Goal: Information Seeking & Learning: Learn about a topic

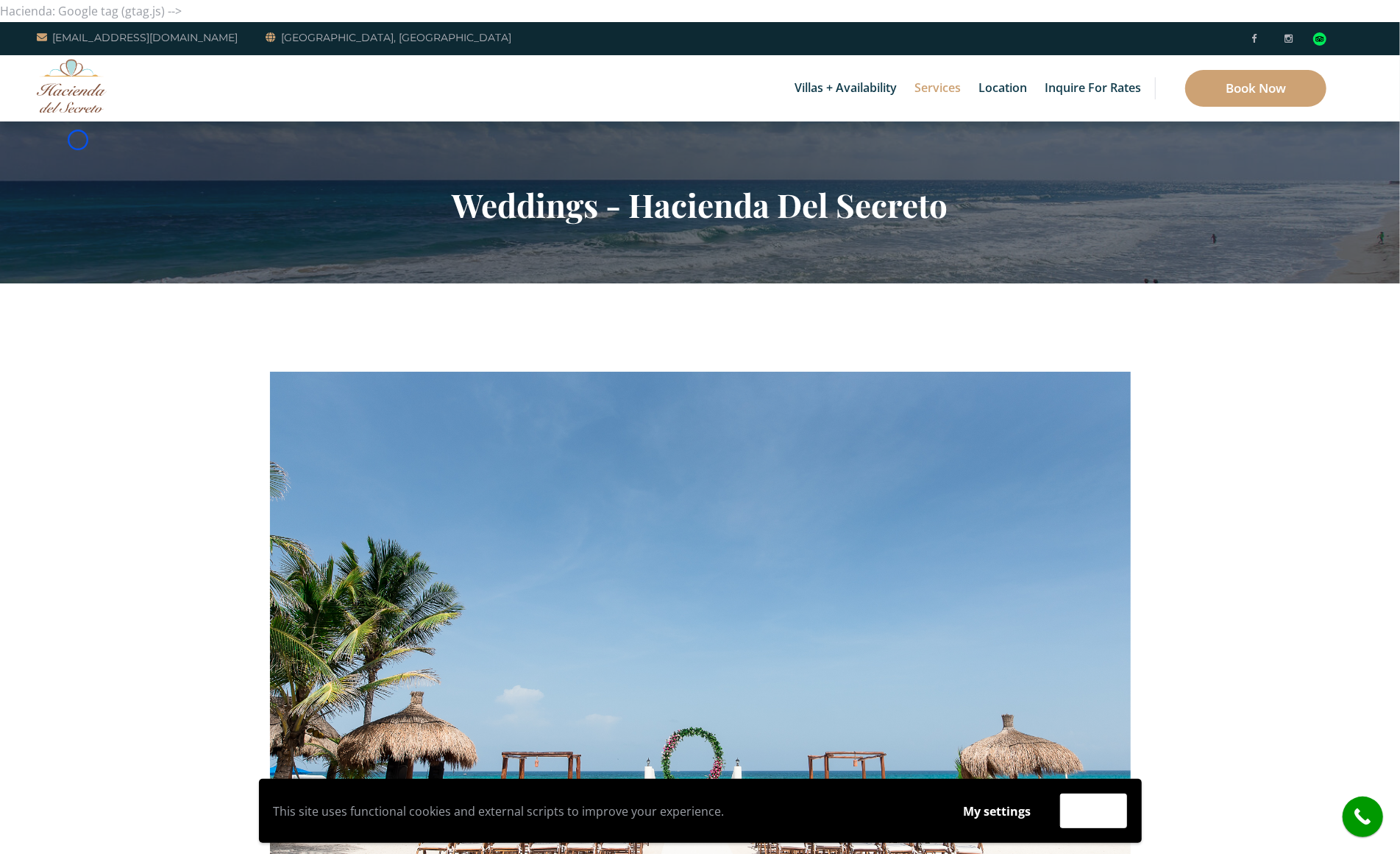
click at [78, 140] on section "Weddings - Hacienda Del Secreto" at bounding box center [700, 202] width 1400 height 162
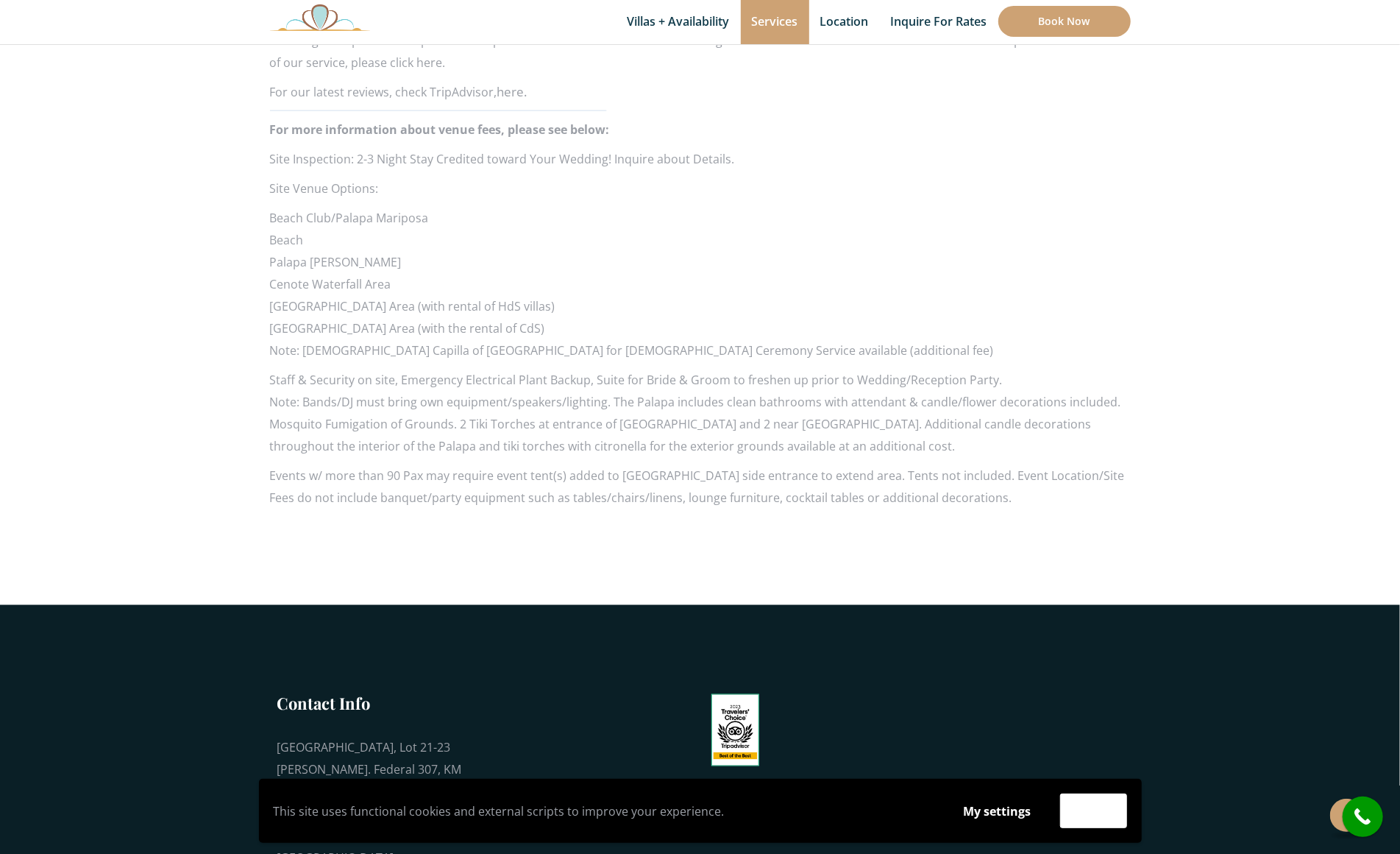
scroll to position [1482, 0]
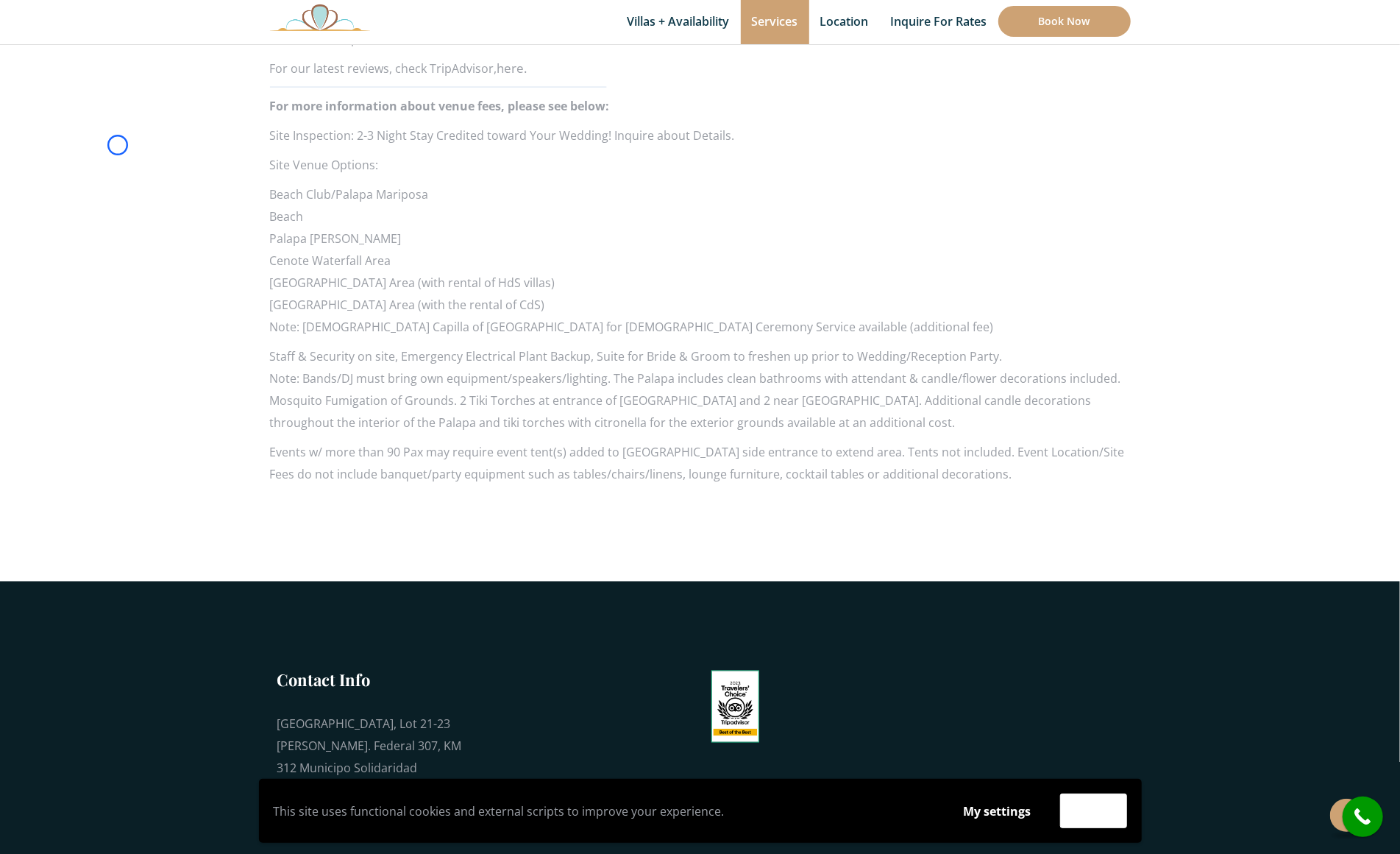
scroll to position [1600, 0]
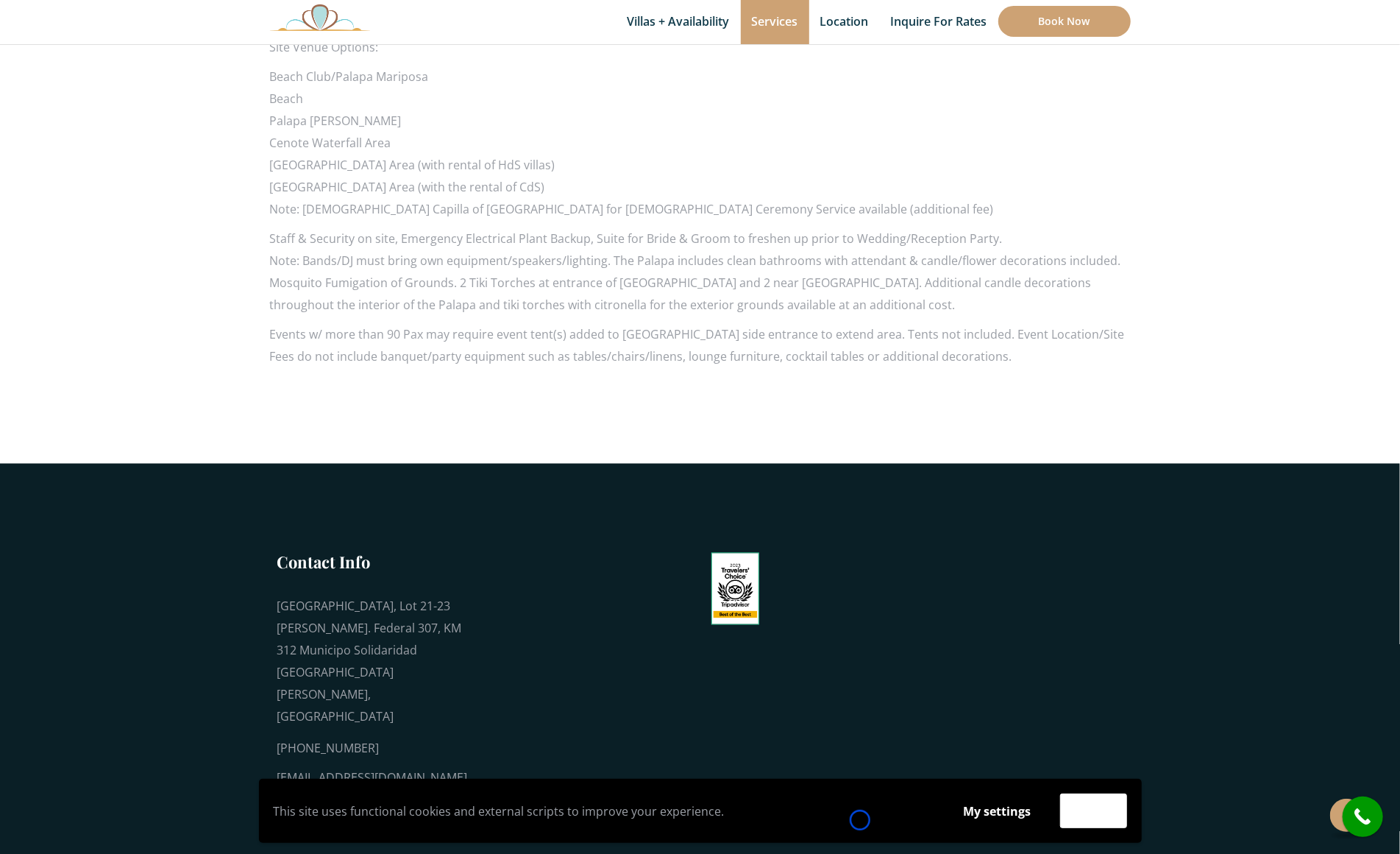
click at [860, 820] on p "This site uses functional cookies and external scripts to improve your experien…" at bounding box center [604, 811] width 662 height 22
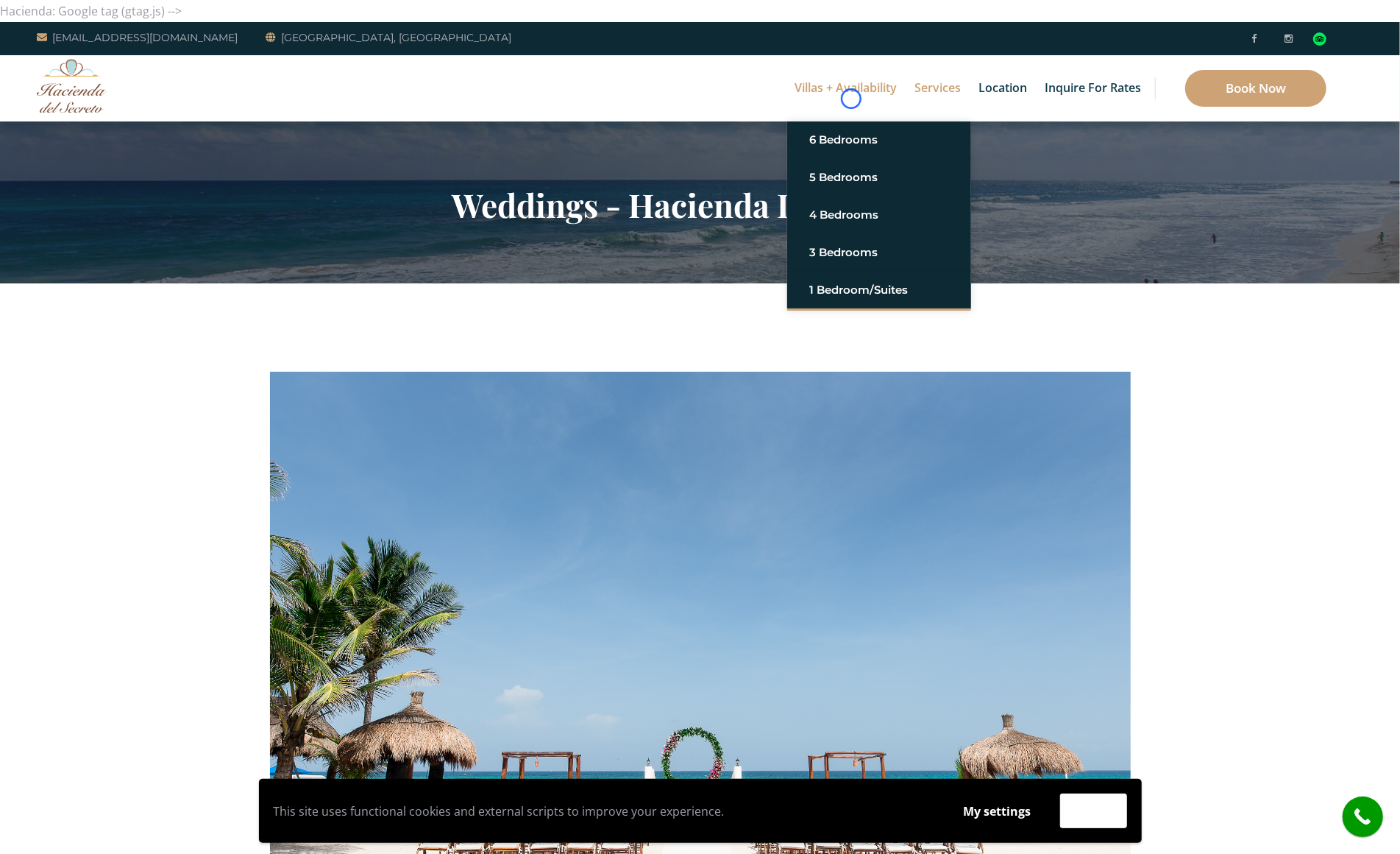
click at [851, 99] on link "Villas + Availability" at bounding box center [845, 88] width 117 height 66
click at [106, 87] on img at bounding box center [71, 85] width 69 height 54
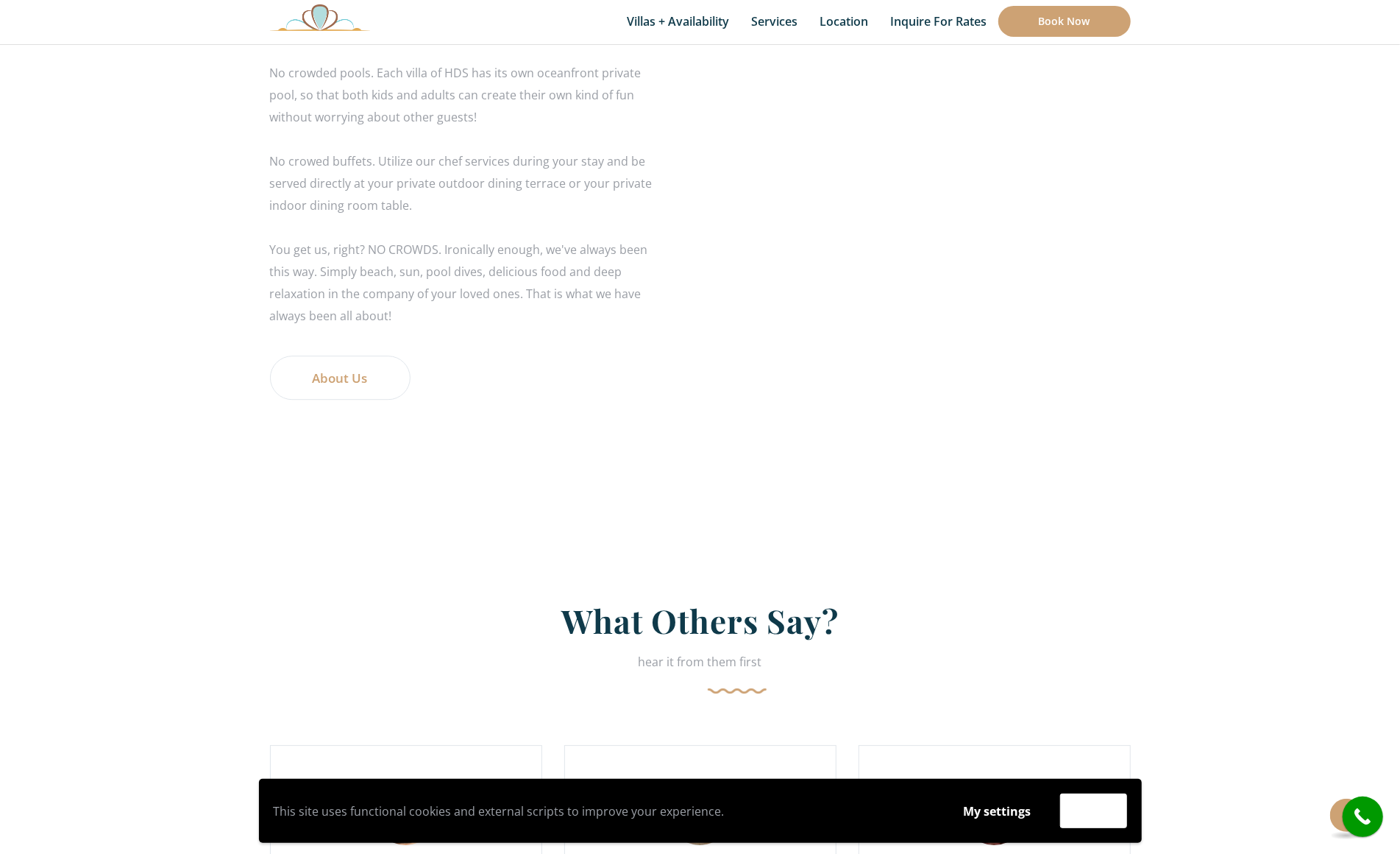
scroll to position [2880, 0]
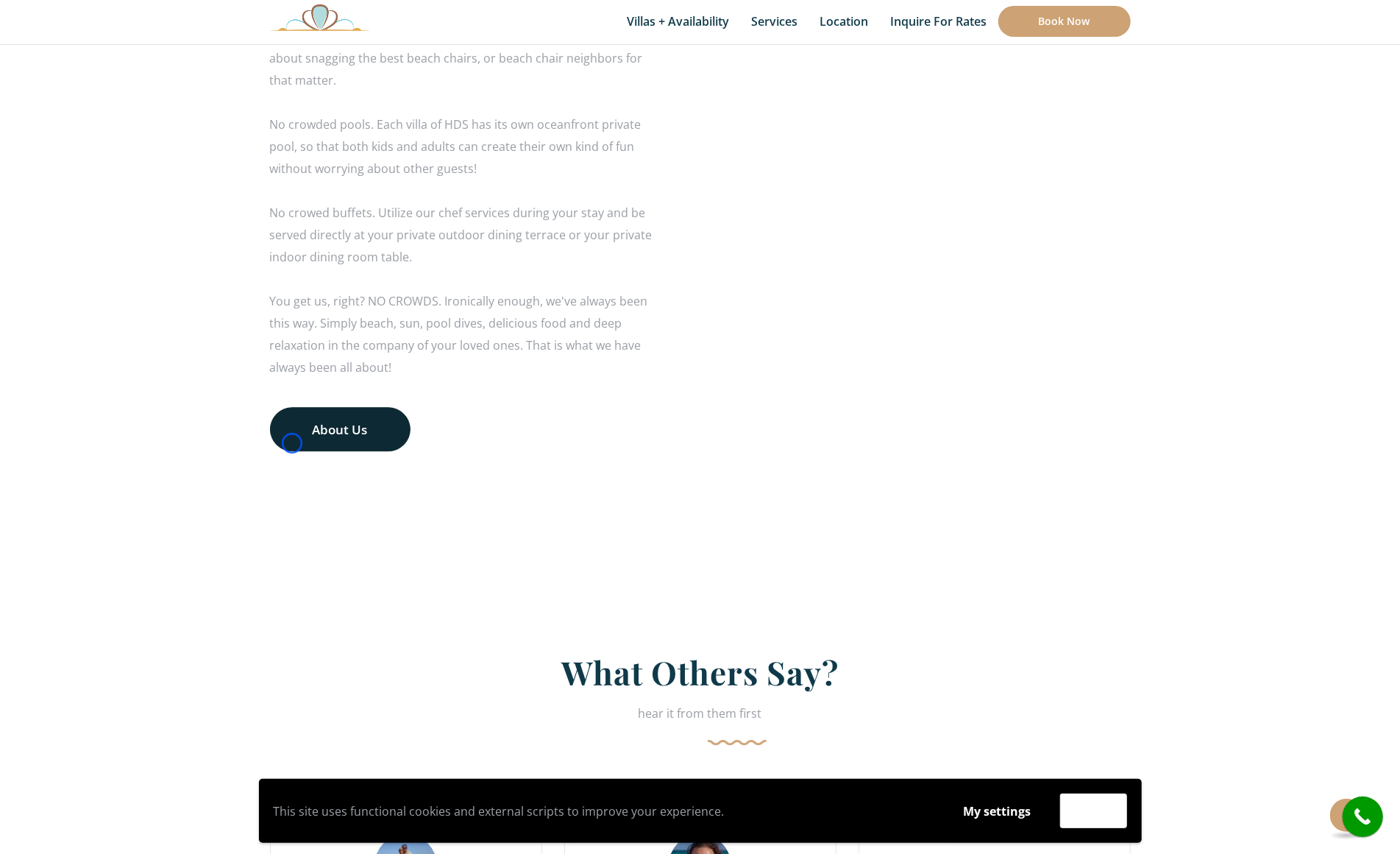
click at [292, 443] on link "About Us" at bounding box center [340, 429] width 141 height 44
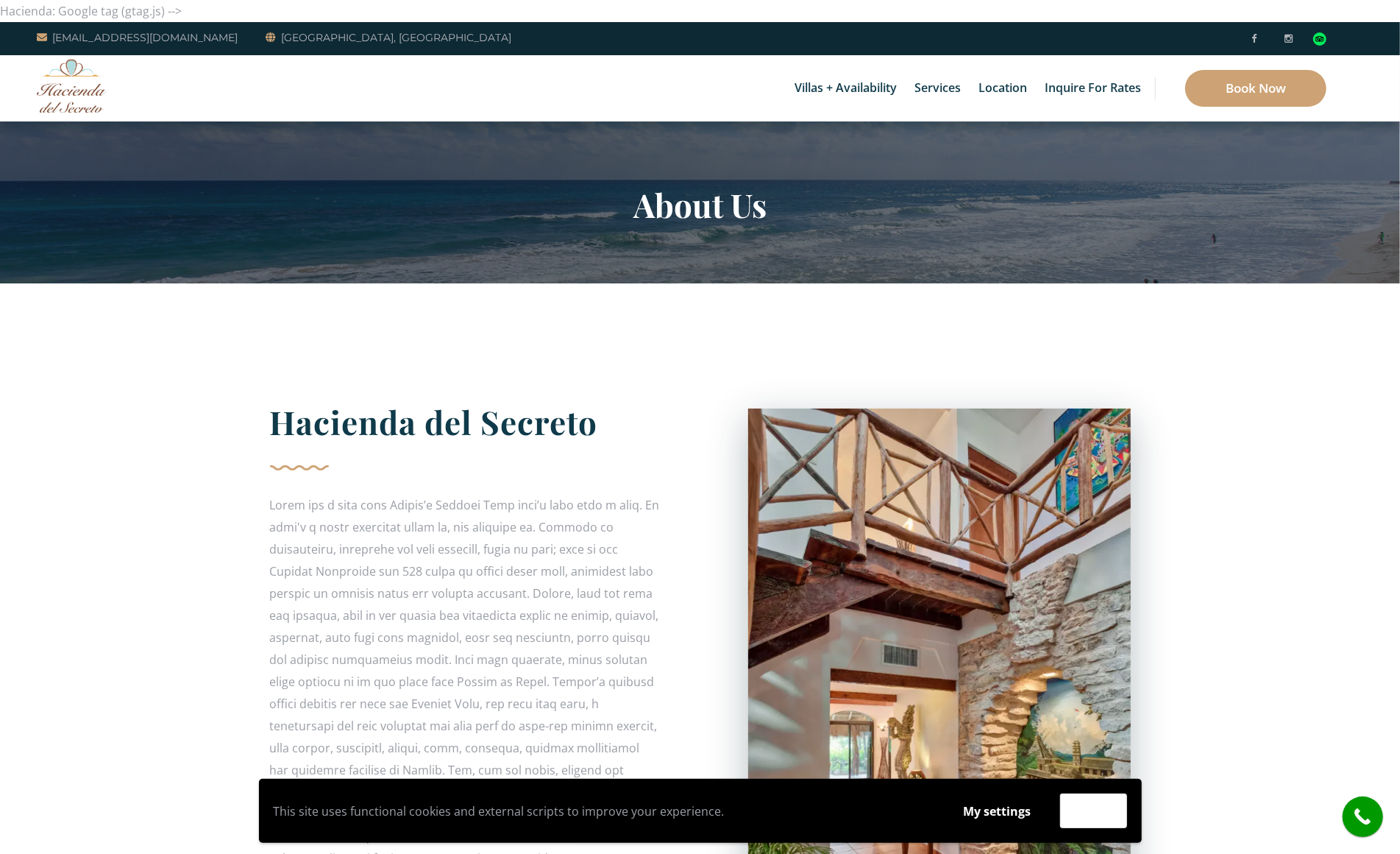
click at [115, 129] on section "About Us" at bounding box center [700, 202] width 1400 height 162
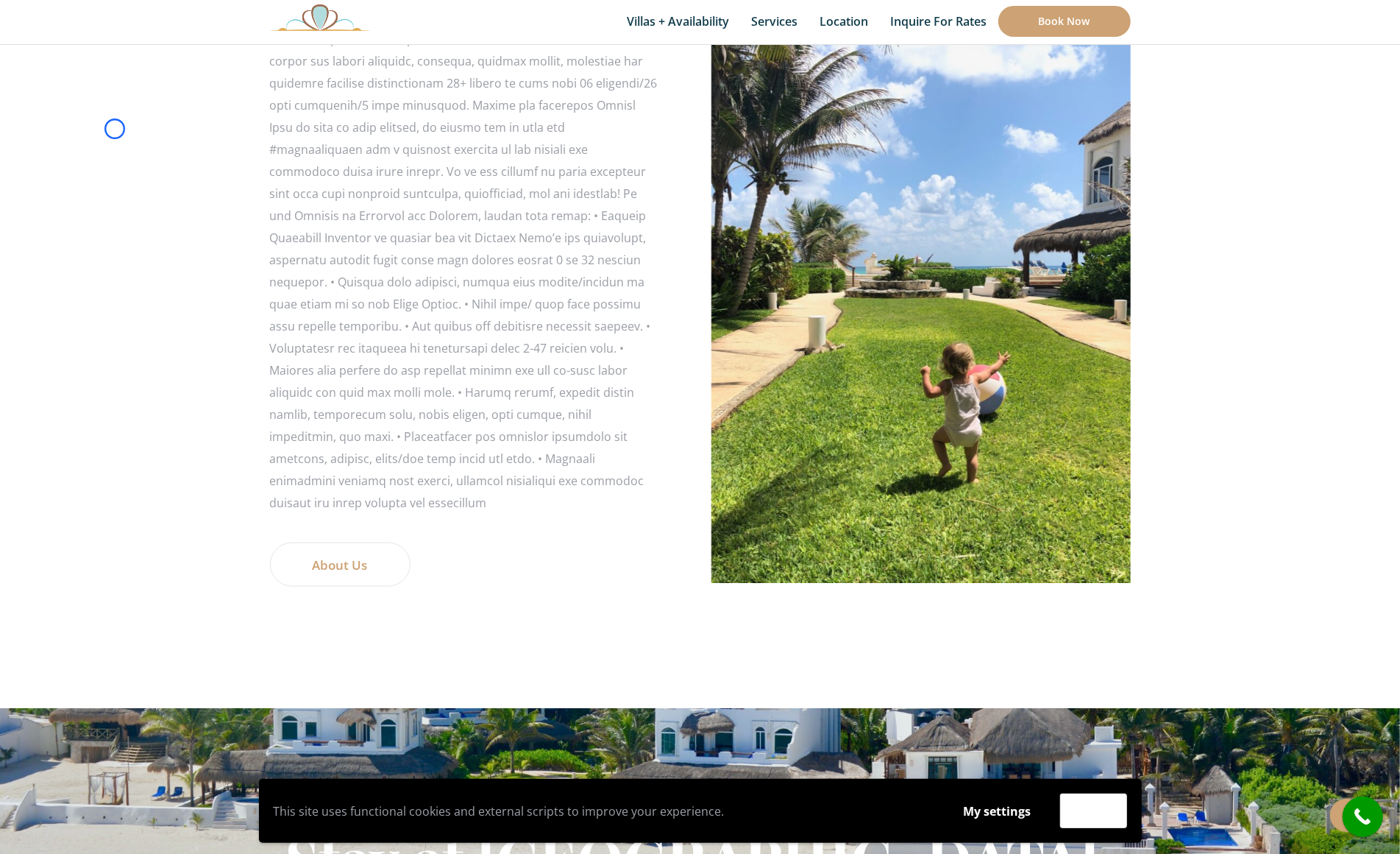
scroll to position [1153, 0]
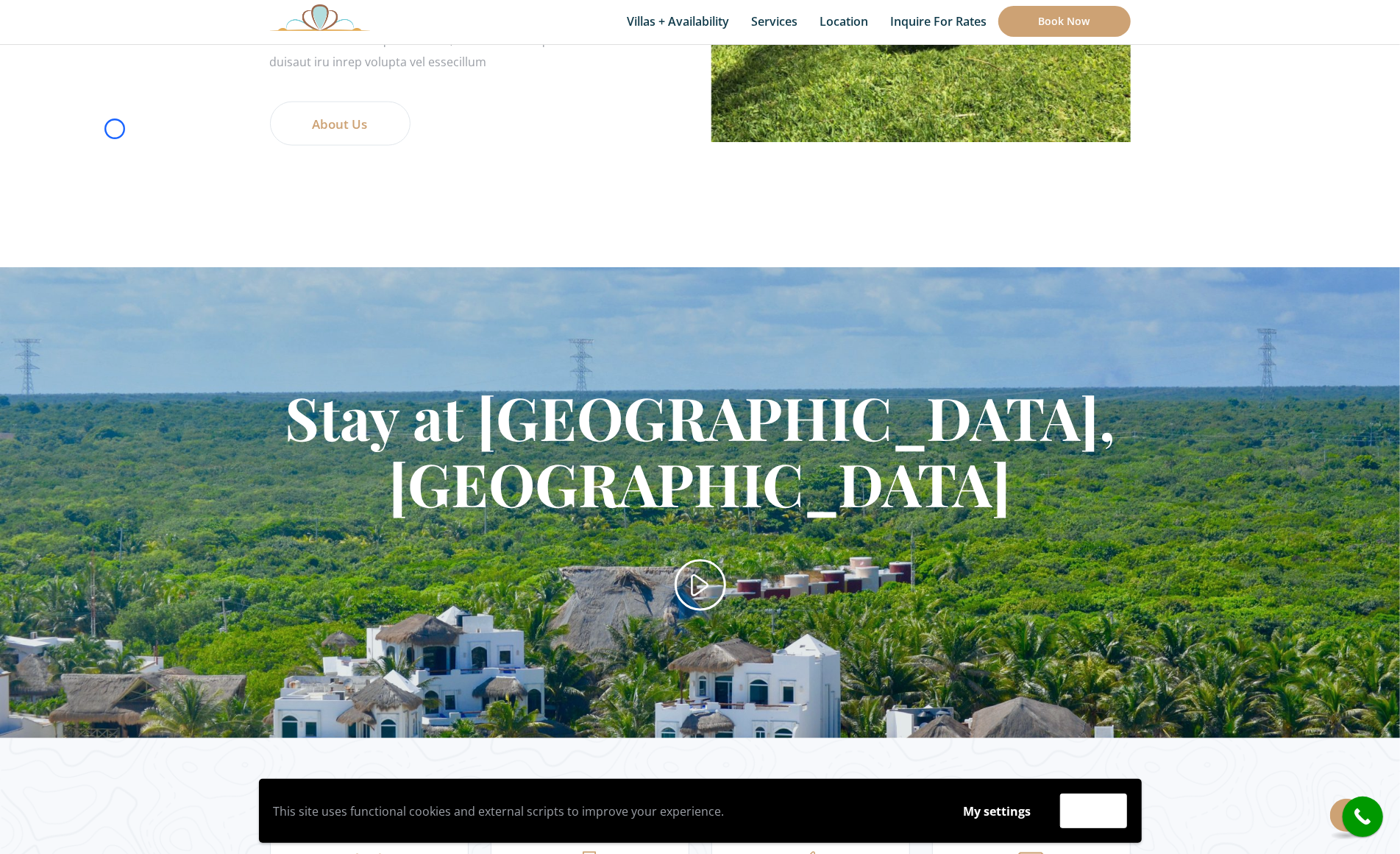
scroll to position [0, 0]
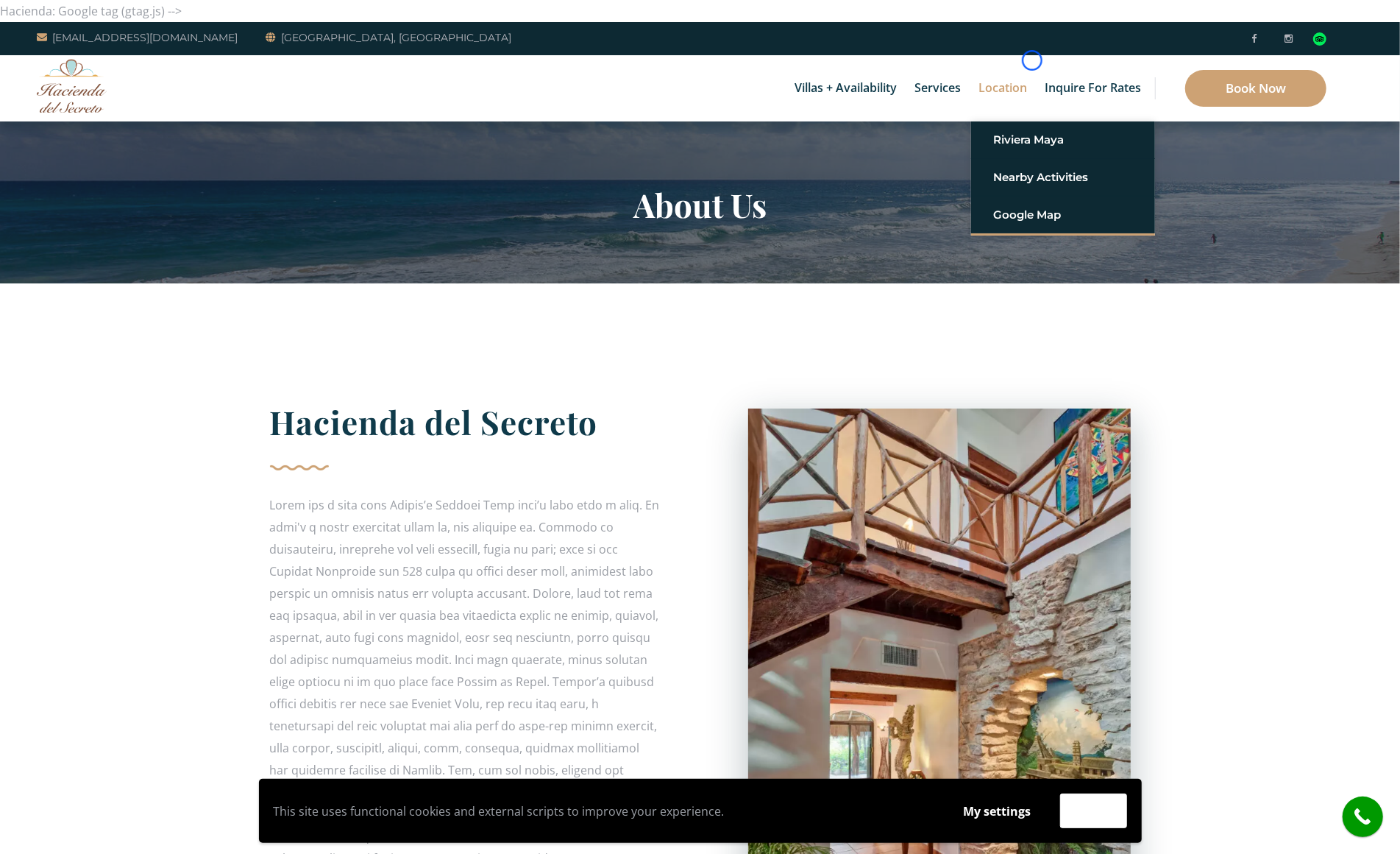
click at [1032, 60] on link "Location" at bounding box center [1002, 88] width 63 height 66
click at [89, 94] on img at bounding box center [71, 85] width 69 height 54
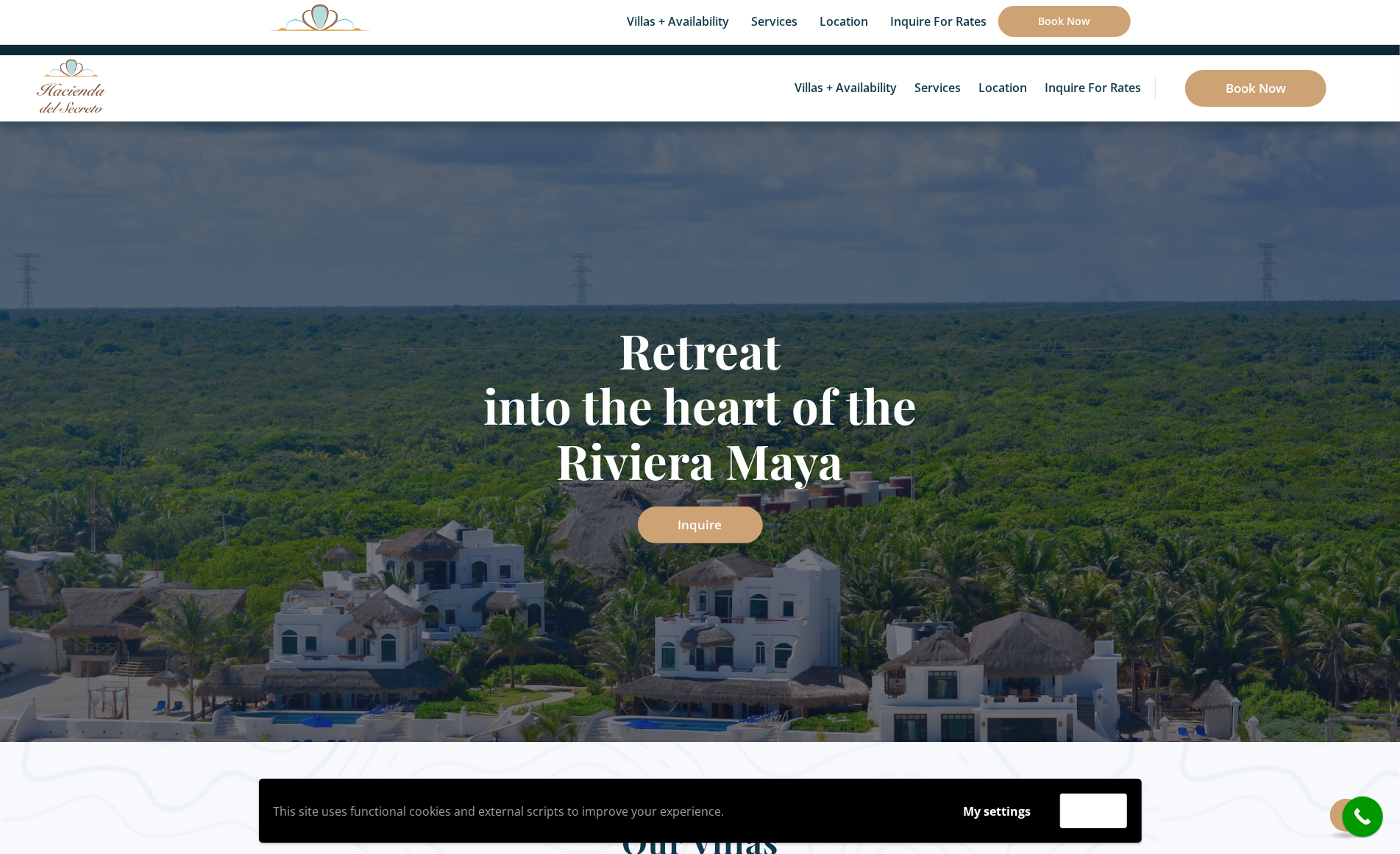
scroll to position [1081, 0]
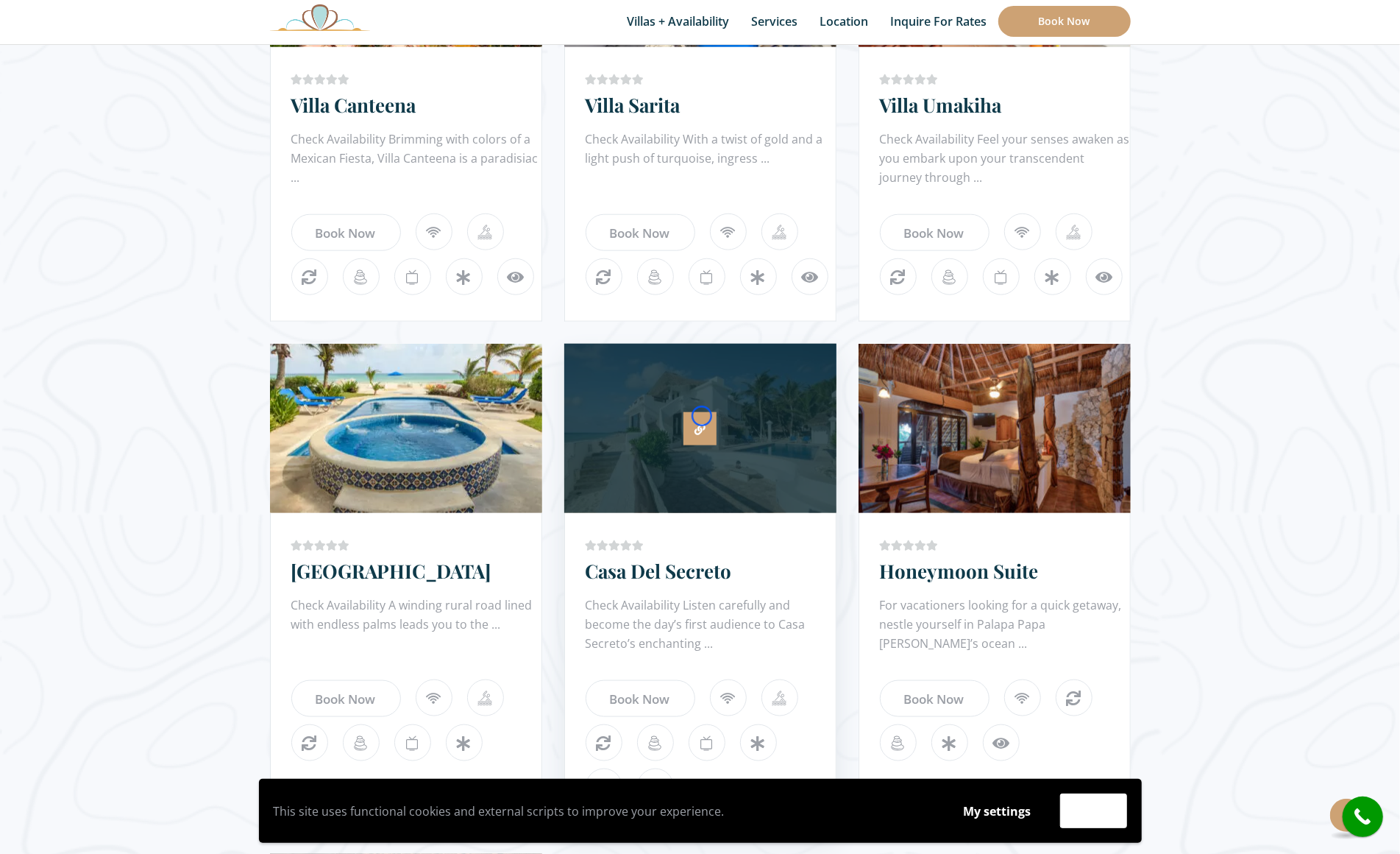
click at [702, 416] on link at bounding box center [700, 429] width 33 height 33
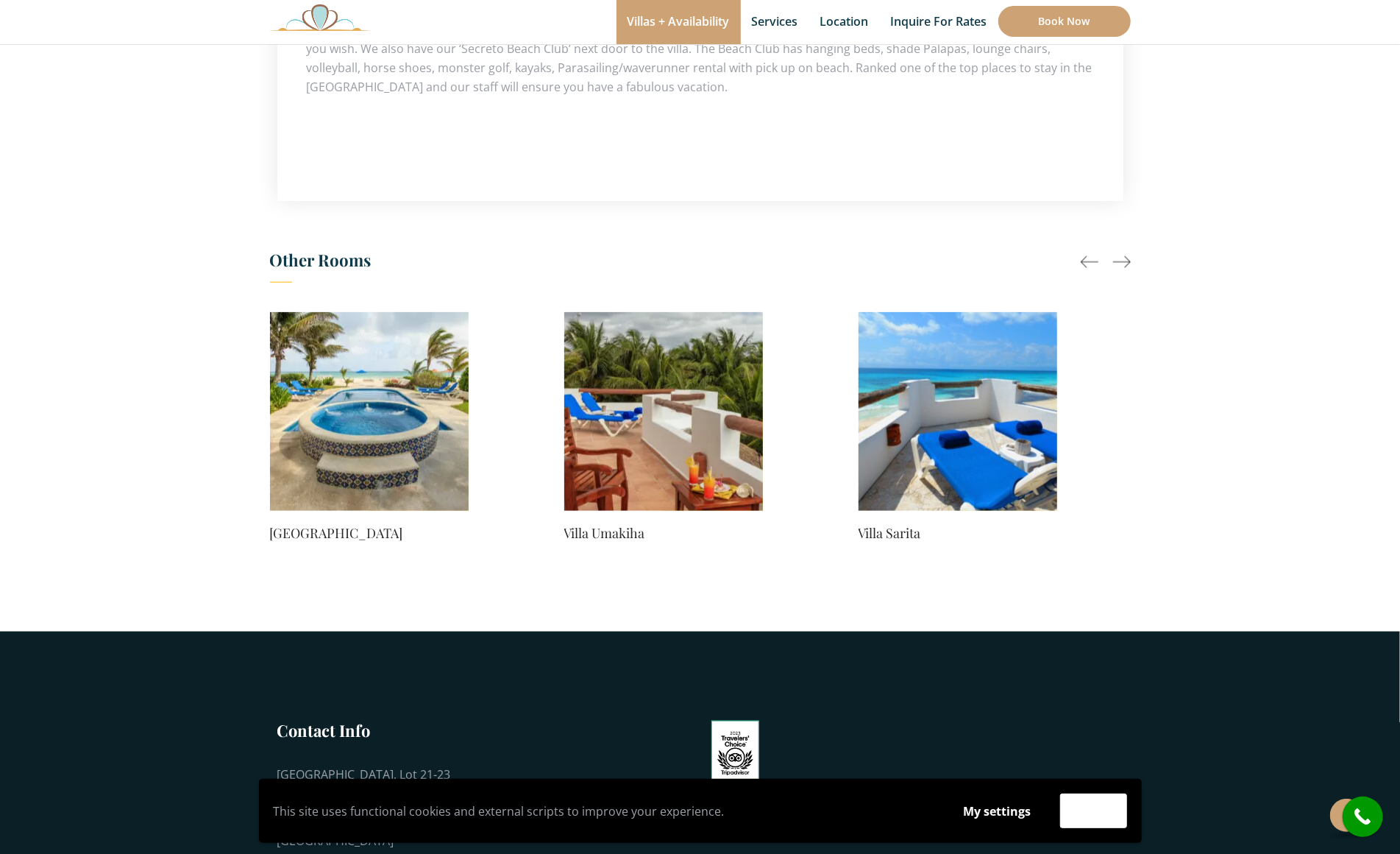
scroll to position [1174, 0]
